Goal: Task Accomplishment & Management: Manage account settings

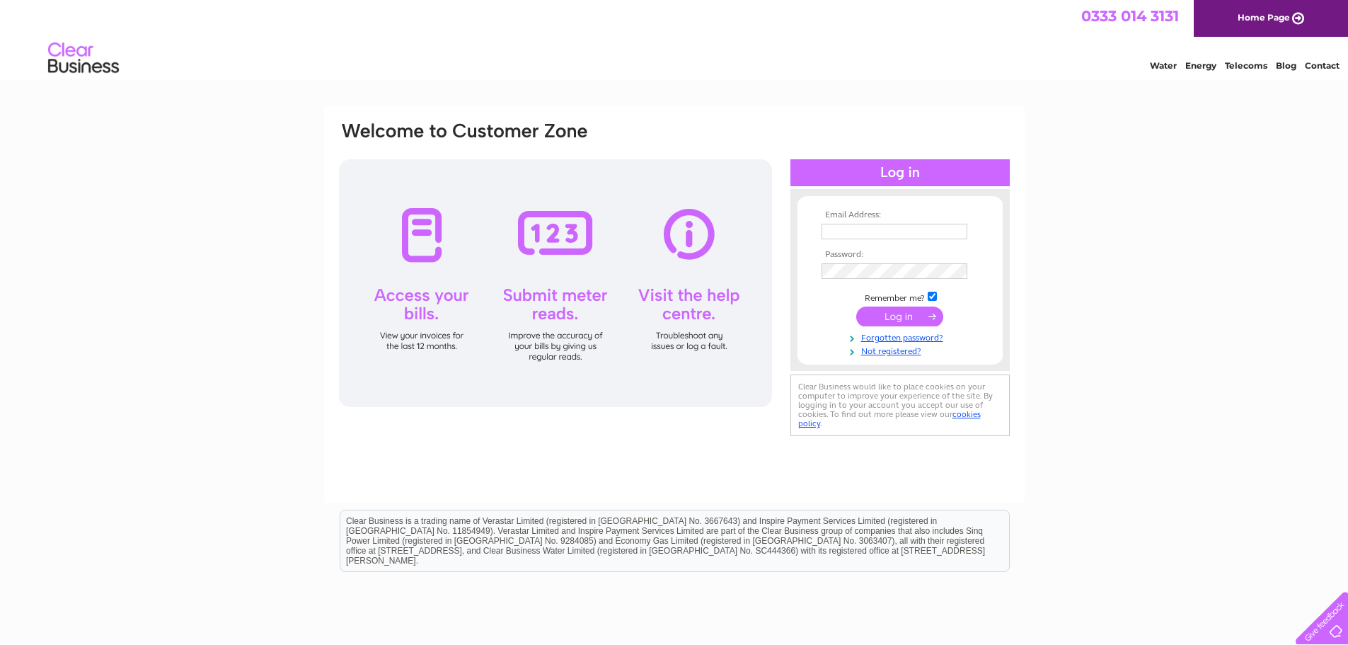
click at [845, 228] on input "text" at bounding box center [894, 232] width 146 height 16
type input "sales@highlandstoves.com"
click at [882, 316] on input "submit" at bounding box center [899, 316] width 87 height 20
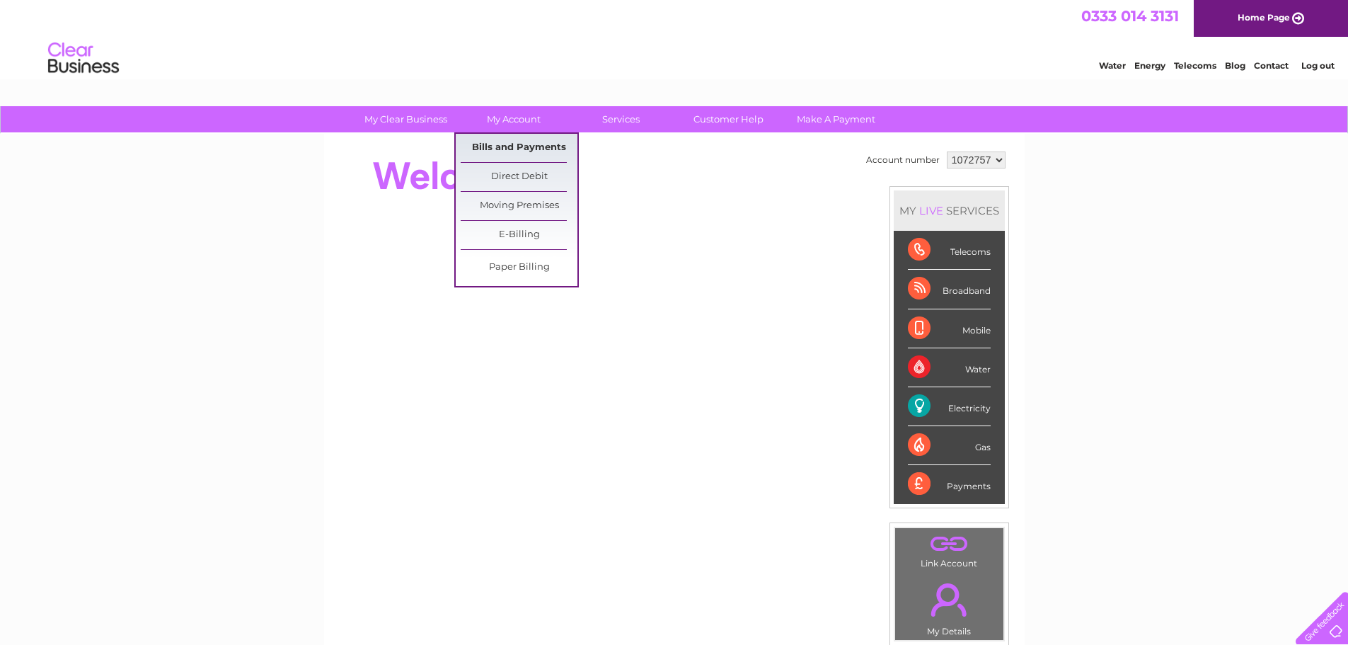
click at [532, 145] on link "Bills and Payments" at bounding box center [519, 148] width 117 height 28
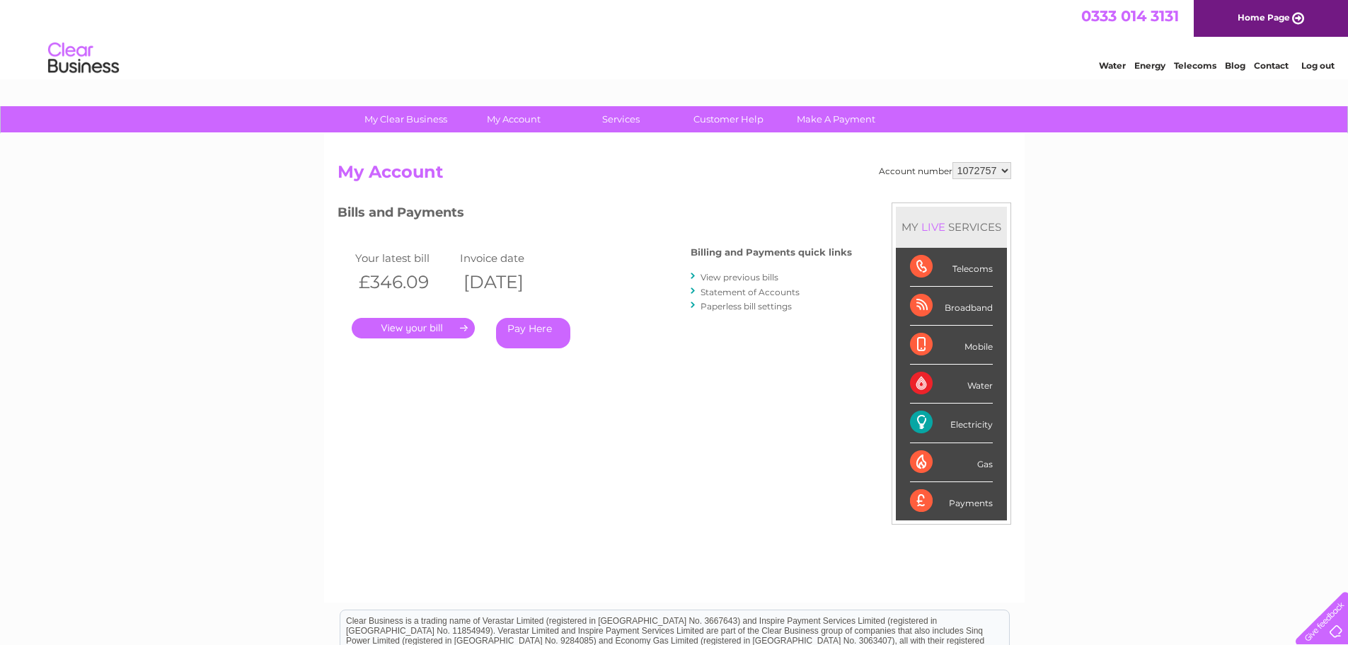
click at [417, 327] on link "." at bounding box center [413, 328] width 123 height 21
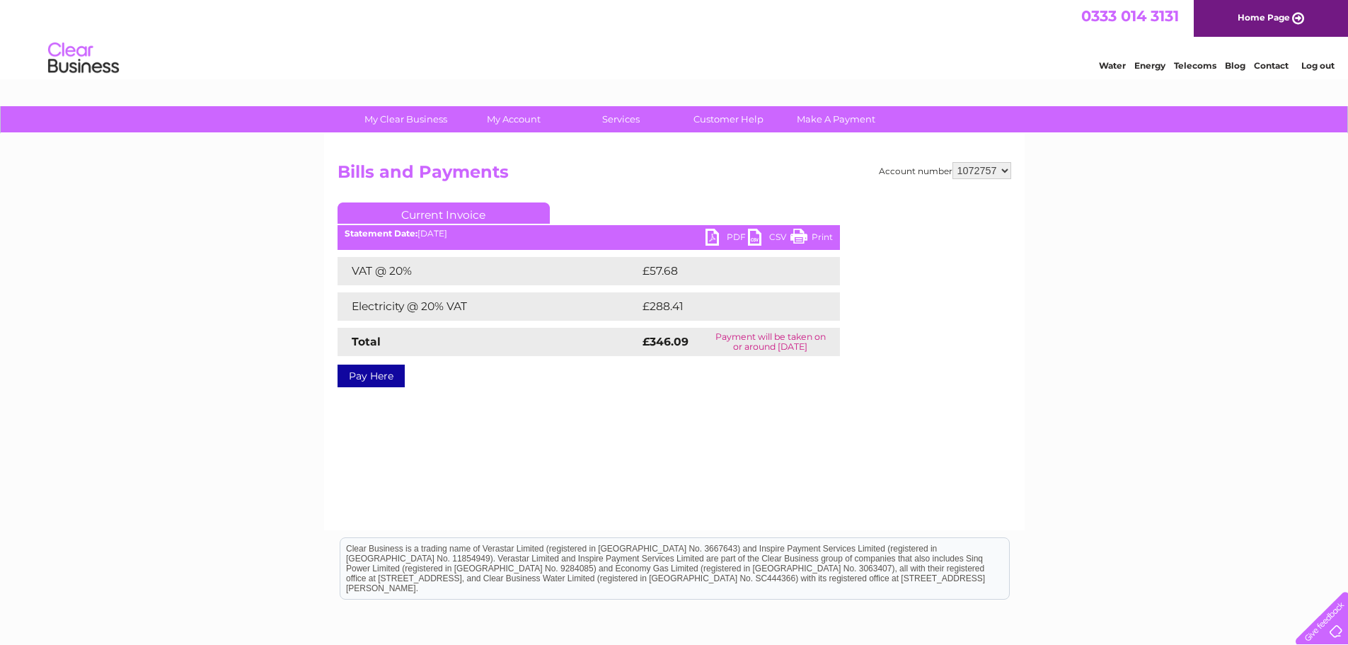
click at [721, 240] on link "PDF" at bounding box center [726, 239] width 42 height 21
click at [862, 41] on div "Water Energy Telecoms Blog Contact Log out" at bounding box center [674, 60] width 1348 height 46
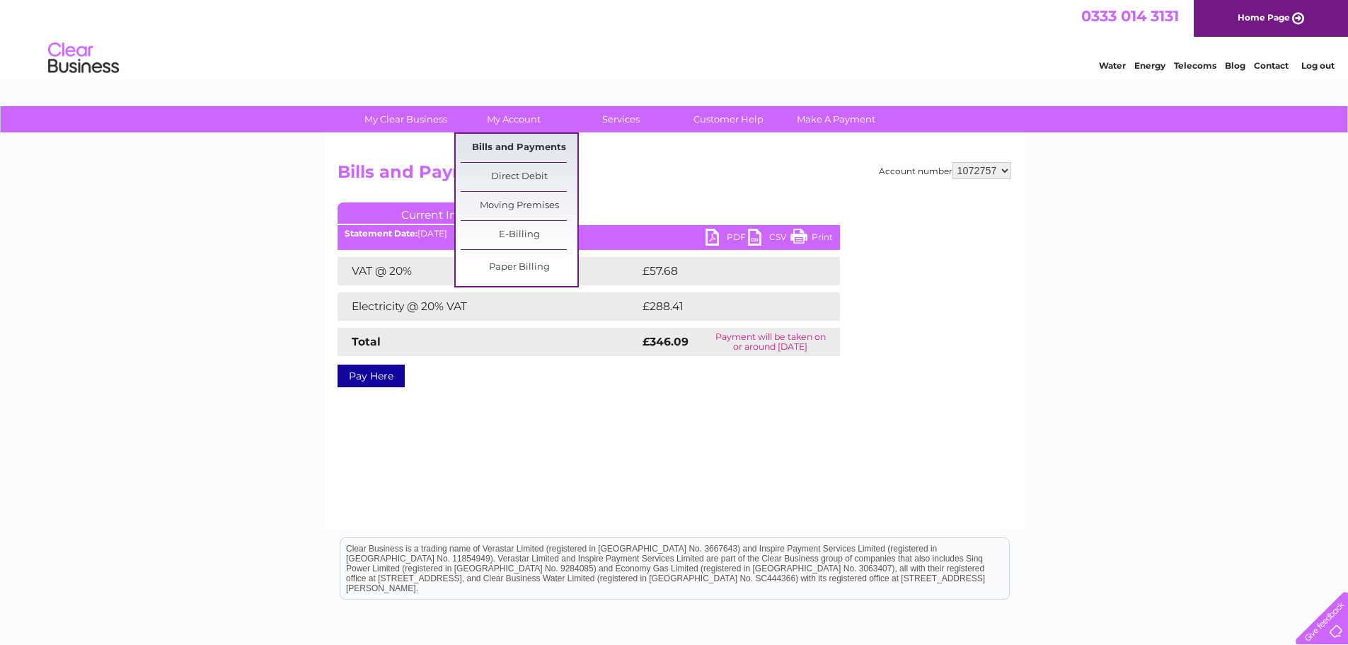
click at [504, 148] on link "Bills and Payments" at bounding box center [519, 148] width 117 height 28
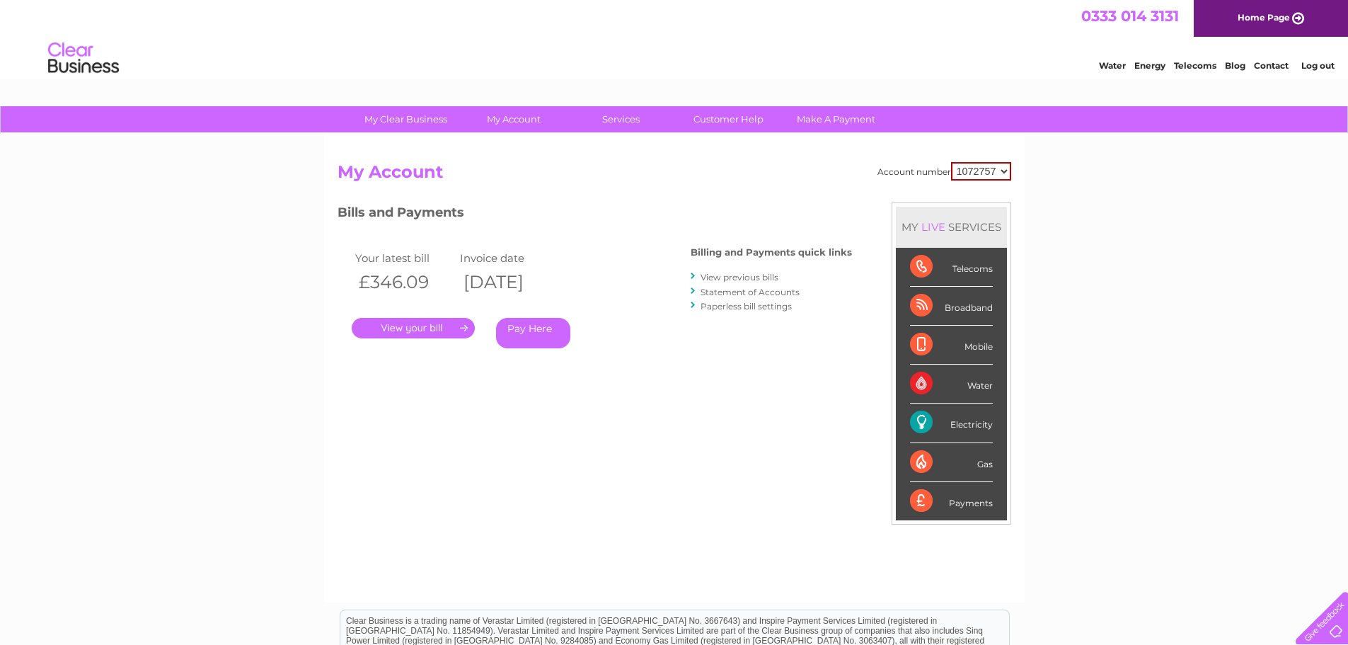
click at [724, 273] on link "View previous bills" at bounding box center [739, 277] width 78 height 11
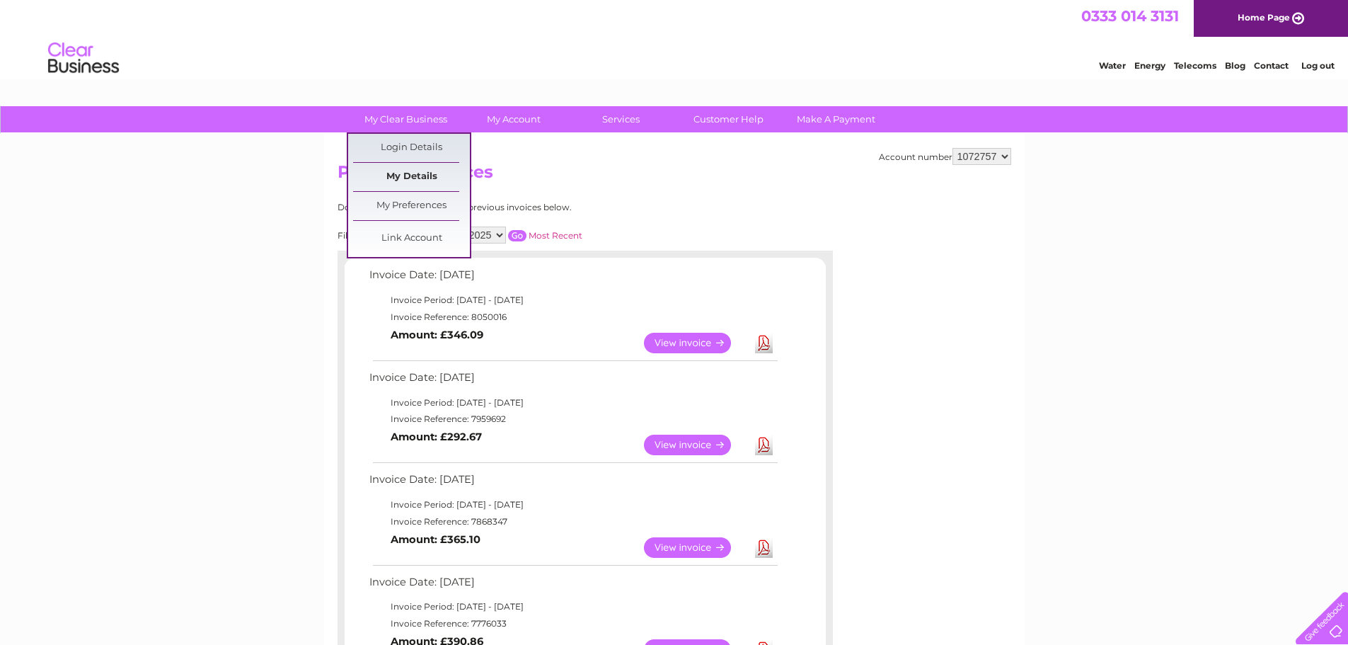
click at [405, 174] on link "My Details" at bounding box center [411, 177] width 117 height 28
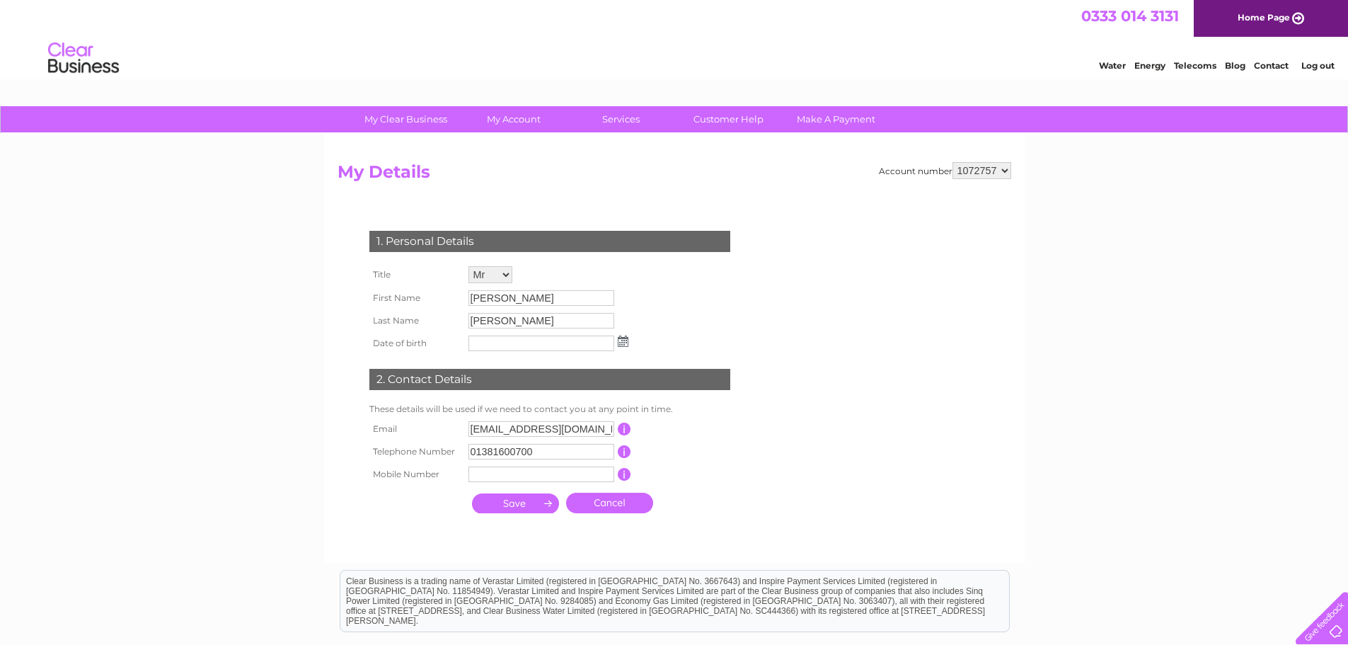
click at [1261, 66] on link "Contact" at bounding box center [1271, 65] width 35 height 11
